Goal: Information Seeking & Learning: Learn about a topic

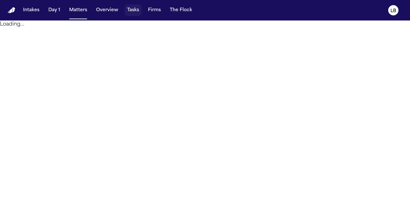
click at [136, 10] on button "Tasks" at bounding box center [132, 10] width 17 height 12
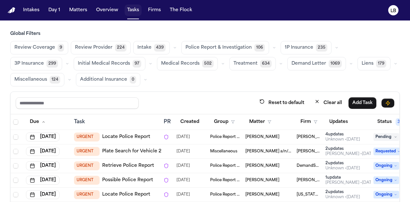
click at [132, 14] on button "Tasks" at bounding box center [132, 10] width 17 height 12
click at [97, 98] on input "text" at bounding box center [77, 103] width 123 height 12
type input "*****"
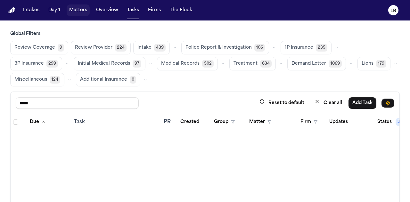
click at [76, 8] on button "Matters" at bounding box center [78, 10] width 23 height 12
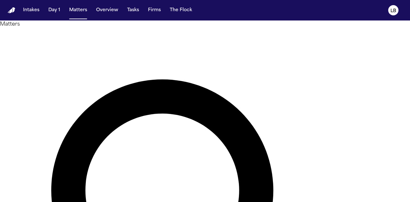
type input "*****"
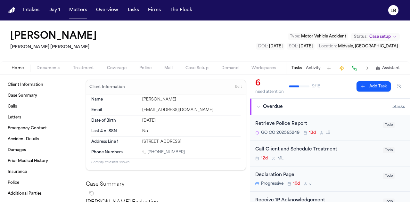
click at [318, 68] on button "Activity" at bounding box center [313, 68] width 15 height 5
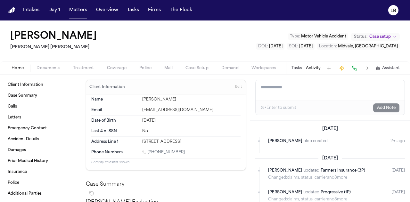
click at [37, 66] on span "Documents" at bounding box center [48, 68] width 24 height 5
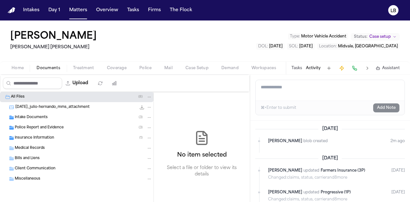
click at [36, 121] on div "Intake Documents ( 3 )" at bounding box center [76, 117] width 153 height 10
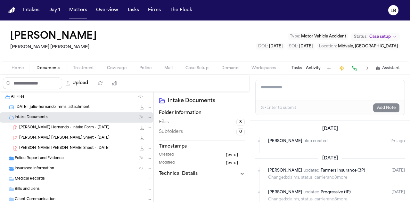
click at [43, 152] on div "J. Hernando - Intake Sheet - 7.28.25 21.4 KB • PDF" at bounding box center [76, 148] width 153 height 10
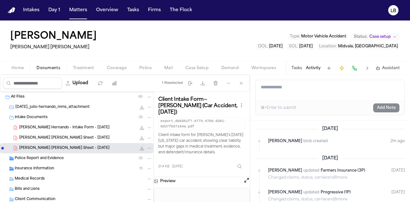
click at [43, 158] on span "Police Report and Evidence" at bounding box center [39, 158] width 49 height 5
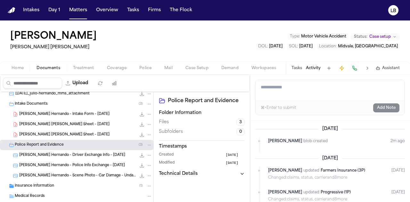
scroll to position [20, 0]
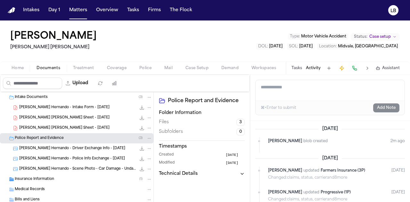
click at [67, 147] on span "J. Hernando - Driver Exchange Info - 7.27.25" at bounding box center [72, 148] width 106 height 5
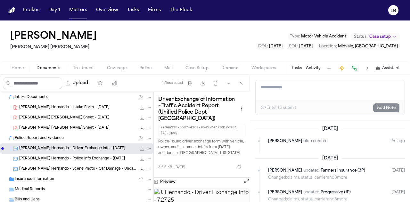
click at [198, 194] on img at bounding box center [201, 204] width 95 height 30
click at [204, 81] on icon "button" at bounding box center [202, 83] width 5 height 5
click at [204, 83] on icon "button" at bounding box center [202, 83] width 5 height 5
click at [84, 160] on span "J. Hernando - Police Info Exchange - 7.27.25" at bounding box center [72, 158] width 106 height 5
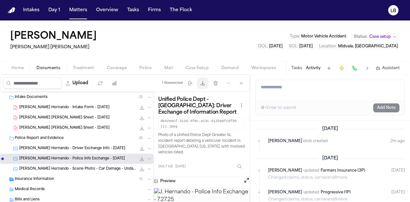
click at [204, 84] on icon "button" at bounding box center [203, 83] width 4 height 4
click at [65, 146] on span "J. Hernando - Driver Exchange Info - 7.27.25" at bounding box center [72, 148] width 106 height 5
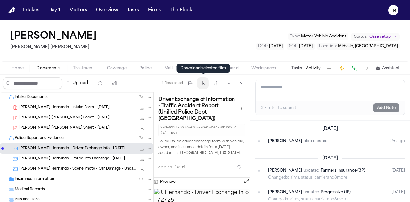
click at [204, 85] on button "Download files" at bounding box center [203, 83] width 12 height 12
click at [4, 24] on icon "Copy Matter ID" at bounding box center [3, 25] width 3 height 4
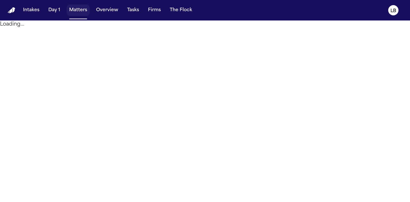
click at [81, 8] on button "Matters" at bounding box center [78, 10] width 23 height 12
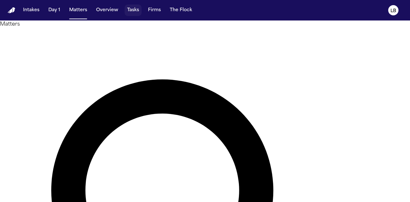
click at [136, 9] on button "Tasks" at bounding box center [132, 10] width 17 height 12
type input "*****"
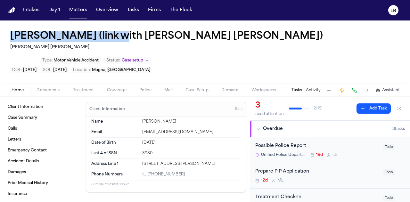
drag, startPoint x: 5, startPoint y: 33, endPoint x: 119, endPoint y: 36, distance: 114.0
click at [119, 36] on div "[PERSON_NAME] (link with [PERSON_NAME] [PERSON_NAME]) [PERSON_NAME] [PERSON_NAM…" at bounding box center [205, 51] width 410 height 63
copy h1 "[PERSON_NAME]"
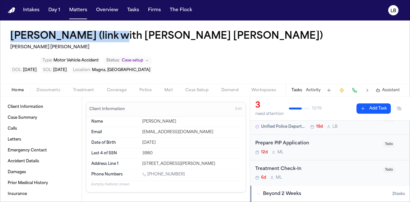
click at [51, 88] on span "Documents" at bounding box center [48, 90] width 24 height 5
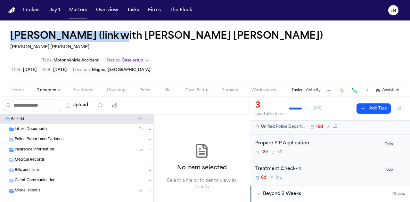
click at [50, 148] on span "Insurance Information" at bounding box center [34, 149] width 39 height 5
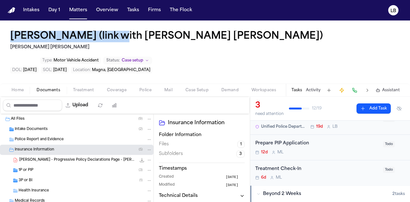
click at [74, 161] on span "[PERSON_NAME] - Progressive Policy Declarations Page - [PERSON_NAME] - [DATE]" at bounding box center [77, 159] width 117 height 5
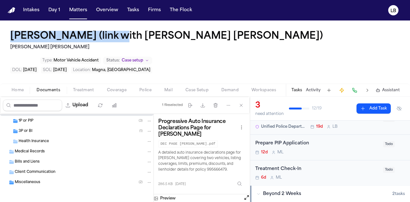
scroll to position [18, 0]
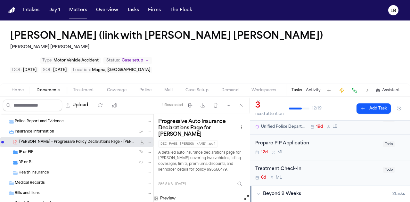
click at [42, 152] on div "1P or PIP ( 3 )" at bounding box center [85, 152] width 133 height 6
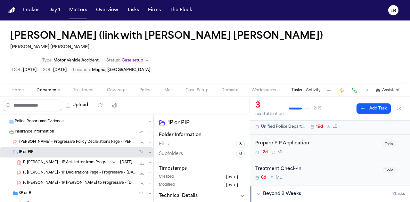
click at [52, 191] on div "3P or BI ( 1 )" at bounding box center [85, 193] width 133 height 6
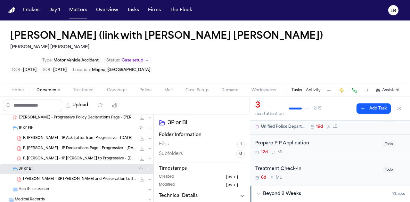
scroll to position [43, 0]
